Goal: Entertainment & Leisure: Consume media (video, audio)

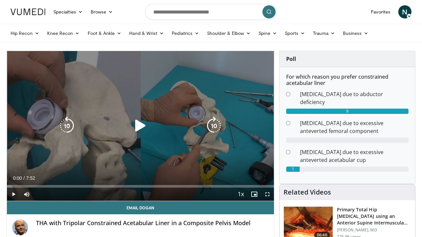
click at [141, 127] on icon "Video Player" at bounding box center [140, 126] width 18 height 18
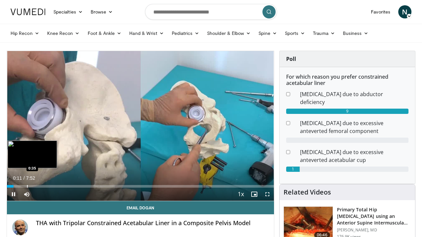
click at [27, 185] on div "Progress Bar" at bounding box center [27, 186] width 1 height 3
click at [19, 186] on div "Progress Bar" at bounding box center [19, 186] width 1 height 3
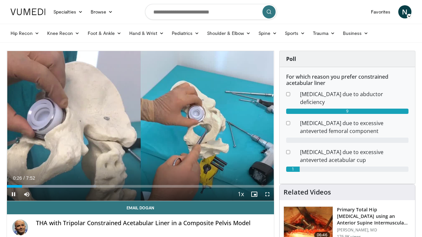
click at [266, 195] on span "Video Player" at bounding box center [267, 194] width 13 height 13
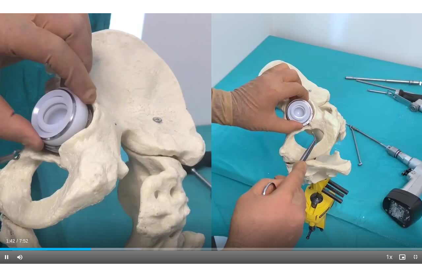
click at [101, 237] on div "Current Time 1:42 / Duration 7:52 Pause Skip Backward Skip Forward Mute Loaded …" at bounding box center [211, 256] width 422 height 13
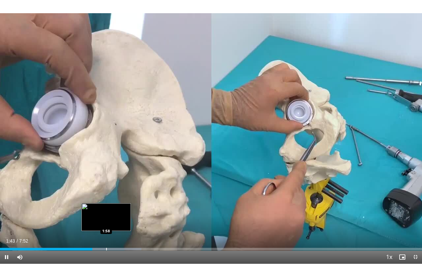
click at [106, 237] on div "Progress Bar" at bounding box center [106, 248] width 1 height 3
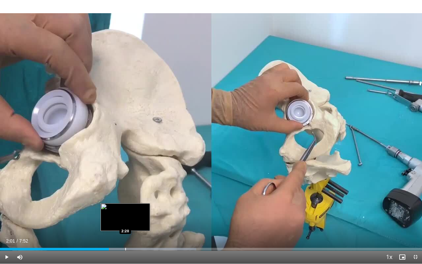
click at [125, 237] on div "Loaded : 46.51% 2:01 2:20" at bounding box center [211, 247] width 422 height 6
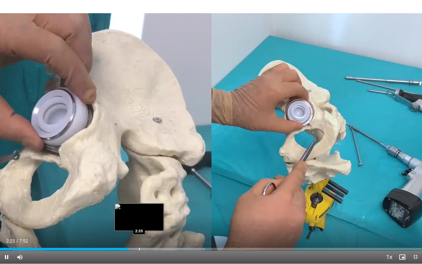
click at [139, 237] on div "10 seconds Tap to unmute" at bounding box center [211, 131] width 422 height 263
click at [149, 237] on div "Progress Bar" at bounding box center [149, 248] width 1 height 3
click at [140, 237] on div "Progress Bar" at bounding box center [140, 248] width 1 height 3
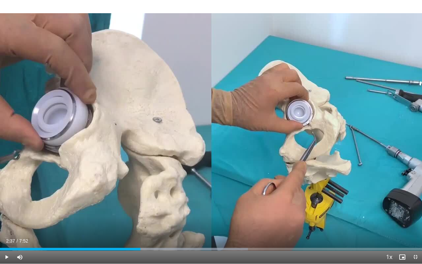
click at [8, 237] on span "Video Player" at bounding box center [6, 256] width 13 height 13
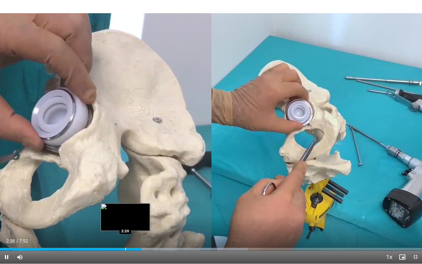
click at [125, 237] on div "Loaded : 58.72% 2:38 2:20" at bounding box center [211, 247] width 422 height 6
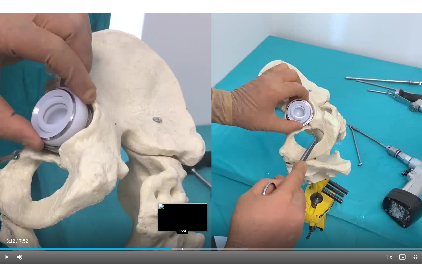
click at [182, 237] on div "Progress Bar" at bounding box center [182, 248] width 1 height 3
click at [175, 237] on div "Progress Bar" at bounding box center [175, 248] width 1 height 3
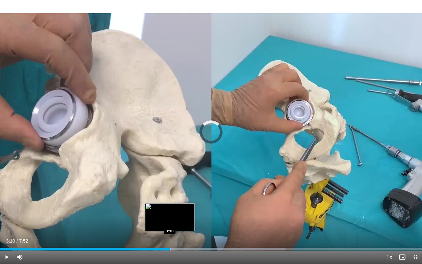
click at [170, 237] on div "Progress Bar" at bounding box center [170, 248] width 1 height 3
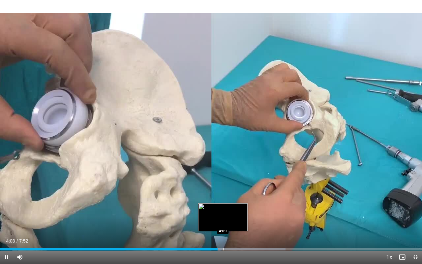
click at [223, 237] on div "Progress Bar" at bounding box center [223, 248] width 1 height 3
click at [228, 237] on div "Progress Bar" at bounding box center [228, 248] width 1 height 3
click at [234, 237] on div "Progress Bar" at bounding box center [234, 248] width 1 height 3
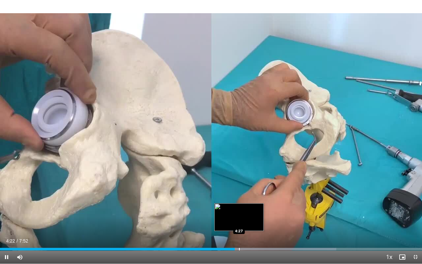
click at [239, 237] on div "Progress Bar" at bounding box center [239, 248] width 1 height 3
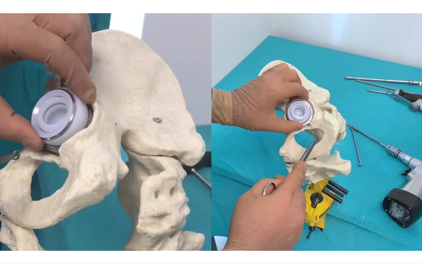
click at [246, 237] on div "10 seconds Tap to unmute" at bounding box center [211, 131] width 422 height 263
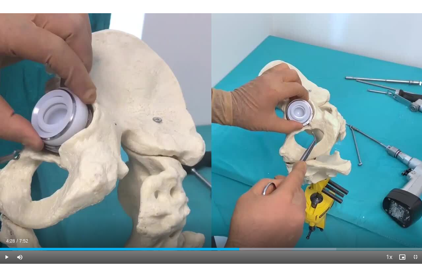
click at [252, 237] on div "Current Time 4:28 / Duration 7:52 Play Skip Backward Skip Forward Mute 0% Loade…" at bounding box center [211, 256] width 422 height 13
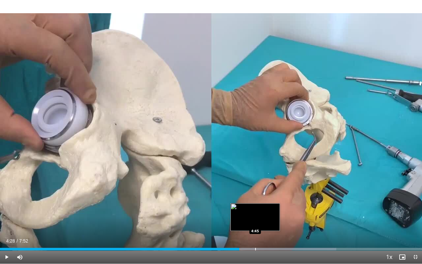
click at [255, 237] on div "Progress Bar" at bounding box center [255, 248] width 1 height 3
click at [263, 237] on div "Loaded : 81.76% 4:45 4:54" at bounding box center [211, 247] width 422 height 6
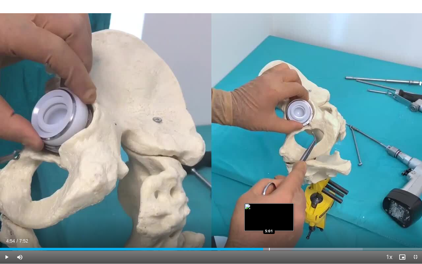
click at [269, 237] on div "Progress Bar" at bounding box center [269, 248] width 1 height 3
click at [279, 237] on div "Progress Bar" at bounding box center [279, 248] width 1 height 3
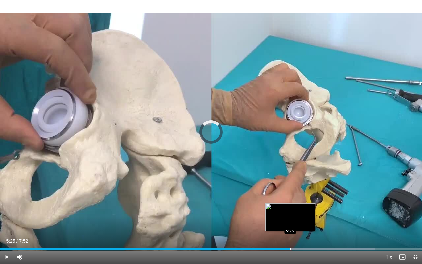
click at [290, 237] on div "Progress Bar" at bounding box center [290, 248] width 1 height 3
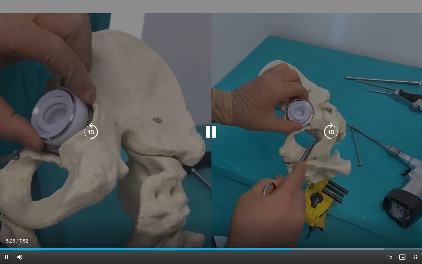
click at [301, 237] on div "Current Time 5:25 / Duration 7:52 Pause Skip Backward Skip Forward Mute 0% Load…" at bounding box center [211, 256] width 422 height 13
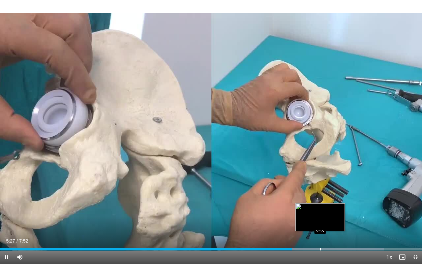
click at [321, 237] on div "Loaded : 90.93% 5:27 5:55" at bounding box center [211, 247] width 422 height 6
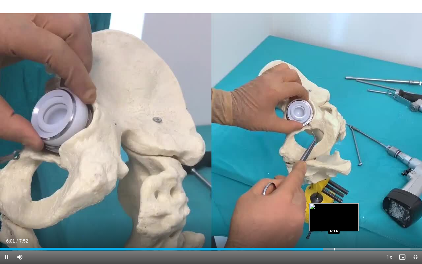
click at [334, 237] on div "Progress Bar" at bounding box center [334, 248] width 1 height 3
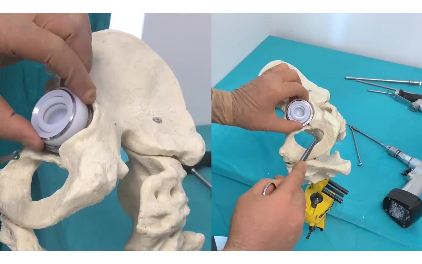
click at [279, 237] on div "10 seconds Tap to unmute" at bounding box center [211, 131] width 422 height 263
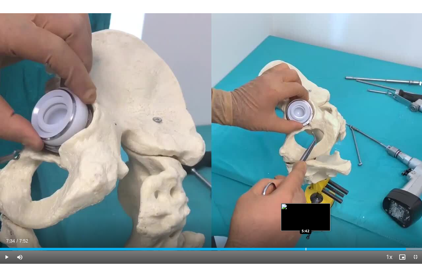
click at [306, 237] on div "7:34" at bounding box center [203, 248] width 406 height 3
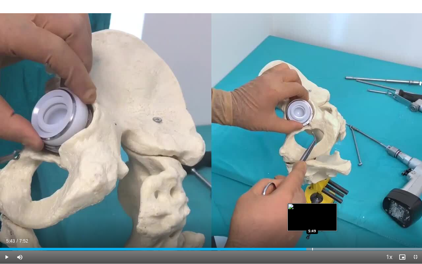
click at [312, 237] on div "Progress Bar" at bounding box center [312, 248] width 1 height 3
click at [319, 237] on div "Progress Bar" at bounding box center [319, 248] width 1 height 3
click at [325, 237] on div "Progress Bar" at bounding box center [325, 248] width 1 height 3
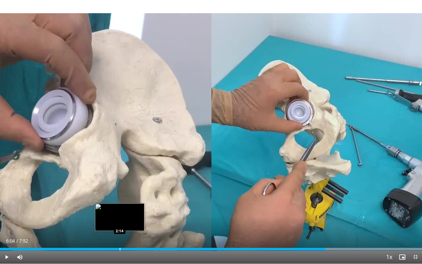
click at [120, 237] on div "Progress Bar" at bounding box center [120, 248] width 1 height 3
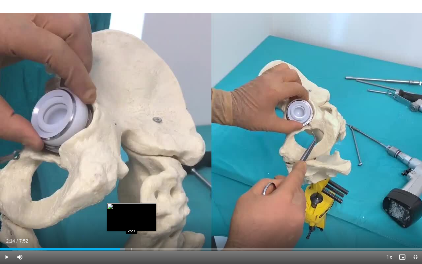
click at [131, 237] on div "Progress Bar" at bounding box center [131, 248] width 1 height 3
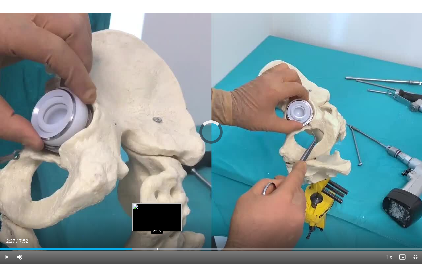
click at [157, 237] on div "Progress Bar" at bounding box center [157, 248] width 1 height 3
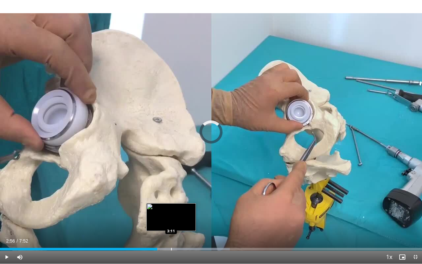
click at [172, 237] on div "Progress Bar" at bounding box center [173, 248] width 114 height 3
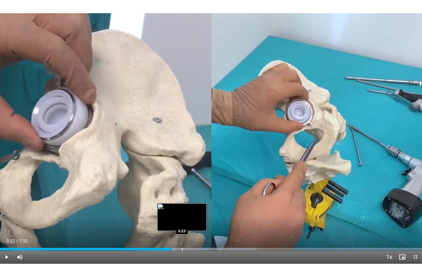
click at [182, 237] on div "Progress Bar" at bounding box center [182, 248] width 1 height 3
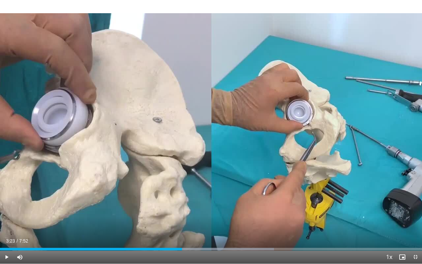
click at [5, 237] on span "Video Player" at bounding box center [6, 256] width 13 height 13
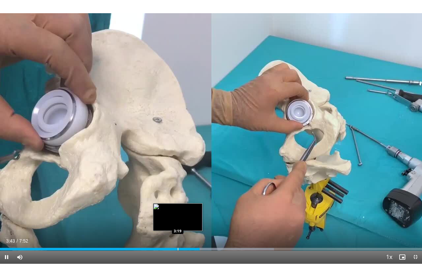
click at [178, 237] on div "Progress Bar" at bounding box center [178, 248] width 1 height 3
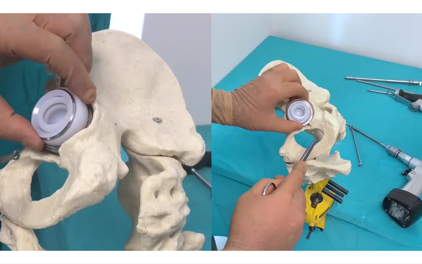
click at [169, 237] on div "10 seconds Tap to unmute" at bounding box center [211, 131] width 422 height 263
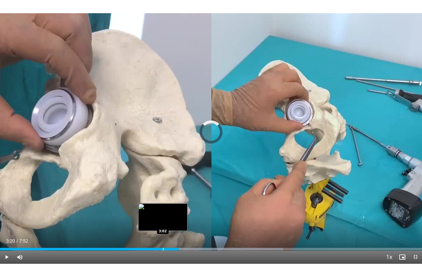
click at [163, 237] on div "Progress Bar" at bounding box center [163, 248] width 1 height 3
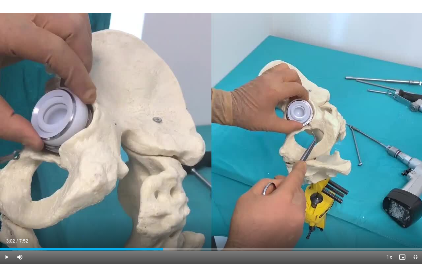
click at [6, 237] on span "Video Player" at bounding box center [6, 256] width 13 height 13
click at [9, 237] on span "Video Player" at bounding box center [6, 256] width 13 height 13
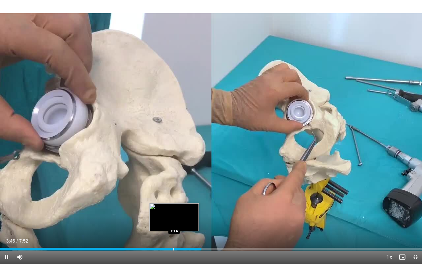
click at [174, 237] on div "3:45" at bounding box center [100, 248] width 201 height 3
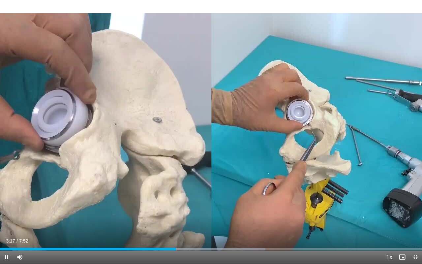
click at [6, 237] on span "Video Player" at bounding box center [6, 256] width 13 height 13
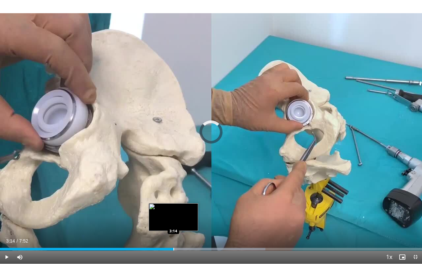
click at [173, 237] on div "Progress Bar" at bounding box center [173, 248] width 1 height 3
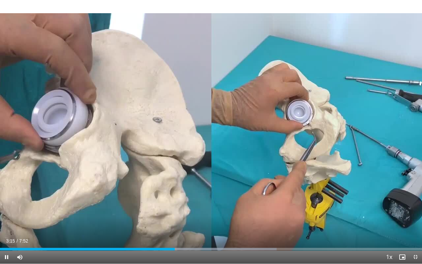
click at [7, 237] on span "Video Player" at bounding box center [6, 256] width 13 height 13
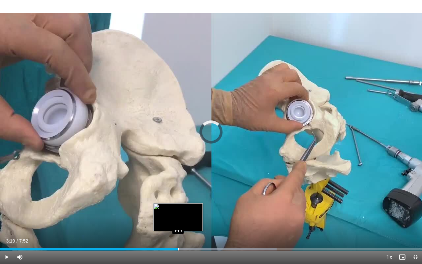
click at [178, 237] on div "Progress Bar" at bounding box center [178, 248] width 1 height 3
click at [172, 237] on div "Progress Bar" at bounding box center [172, 248] width 1 height 3
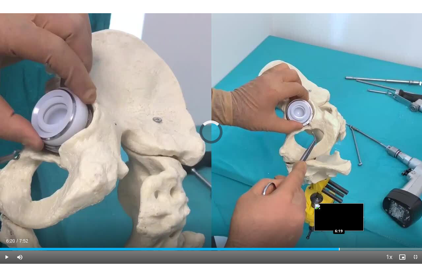
click at [339, 237] on div "Progress Bar" at bounding box center [339, 248] width 1 height 3
click at [333, 237] on div "Progress Bar" at bounding box center [333, 248] width 1 height 3
